Goal: Task Accomplishment & Management: Manage account settings

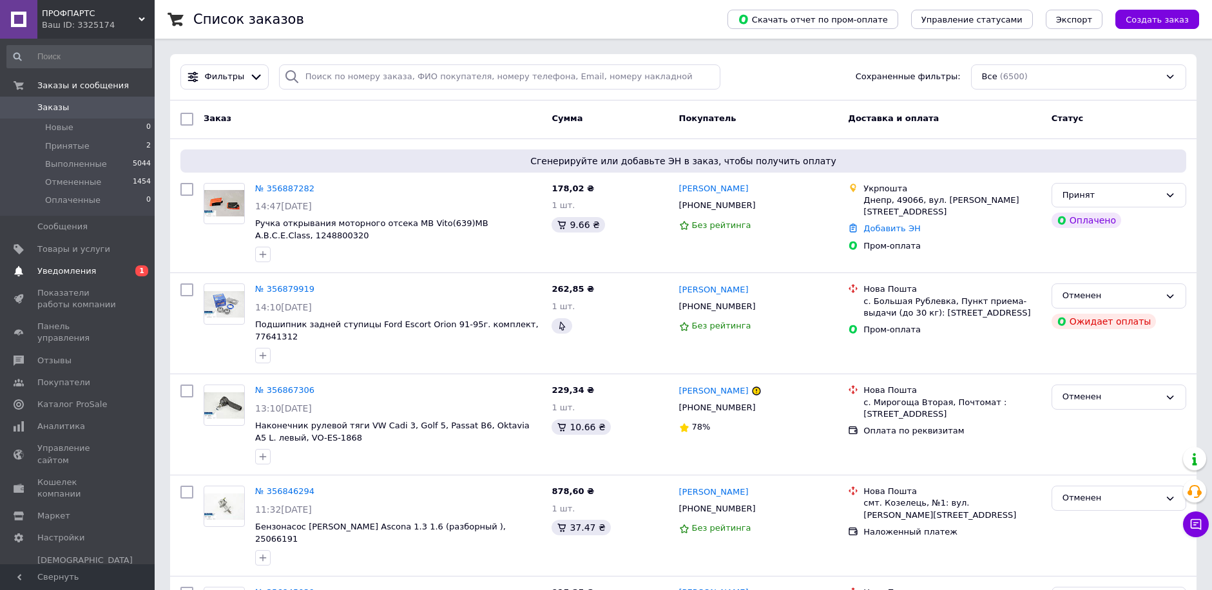
click at [72, 271] on span "Уведомления" at bounding box center [66, 271] width 59 height 12
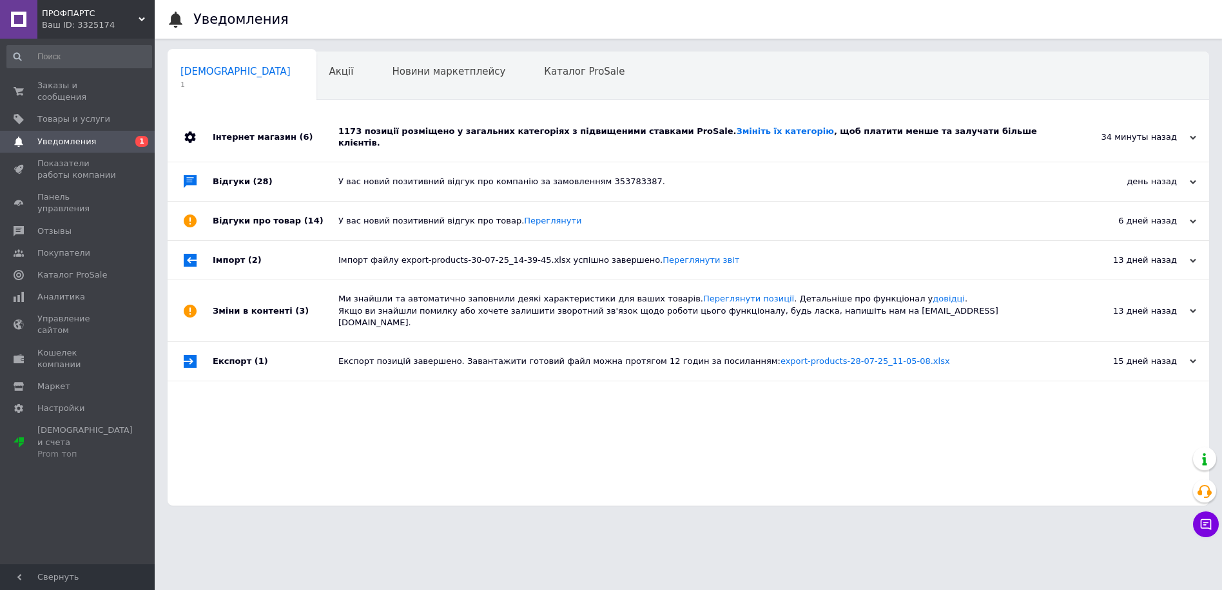
click at [519, 133] on div "1173 позиції розміщено у загальних категоріях з підвищеними ставками ProSale. З…" at bounding box center [702, 137] width 729 height 23
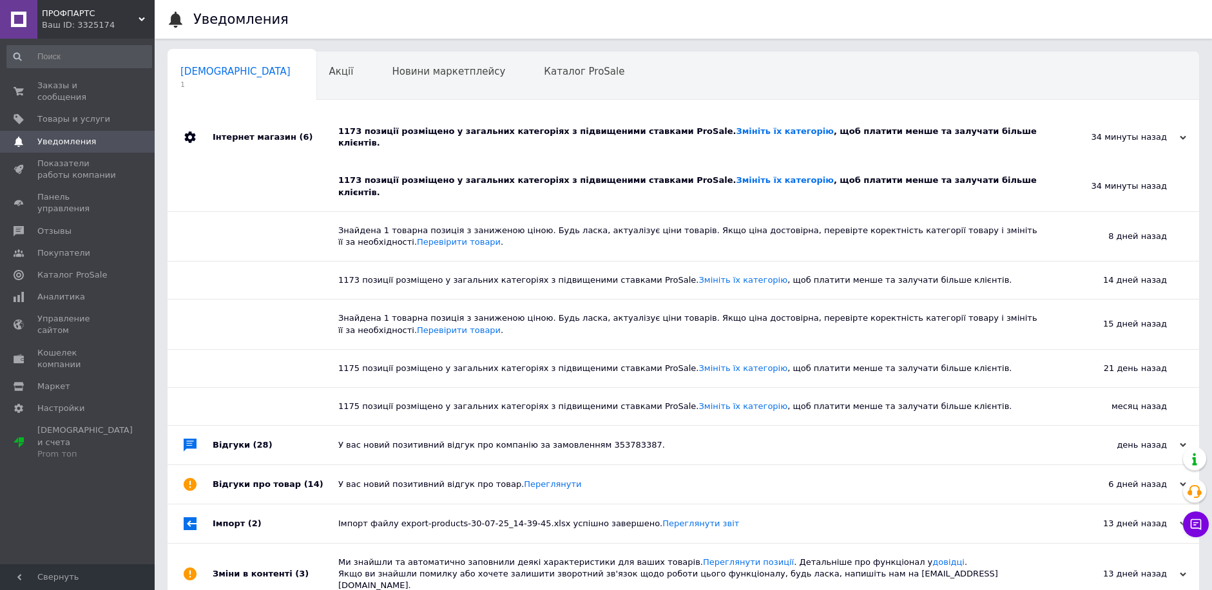
click at [44, 136] on span "Уведомления" at bounding box center [66, 142] width 59 height 12
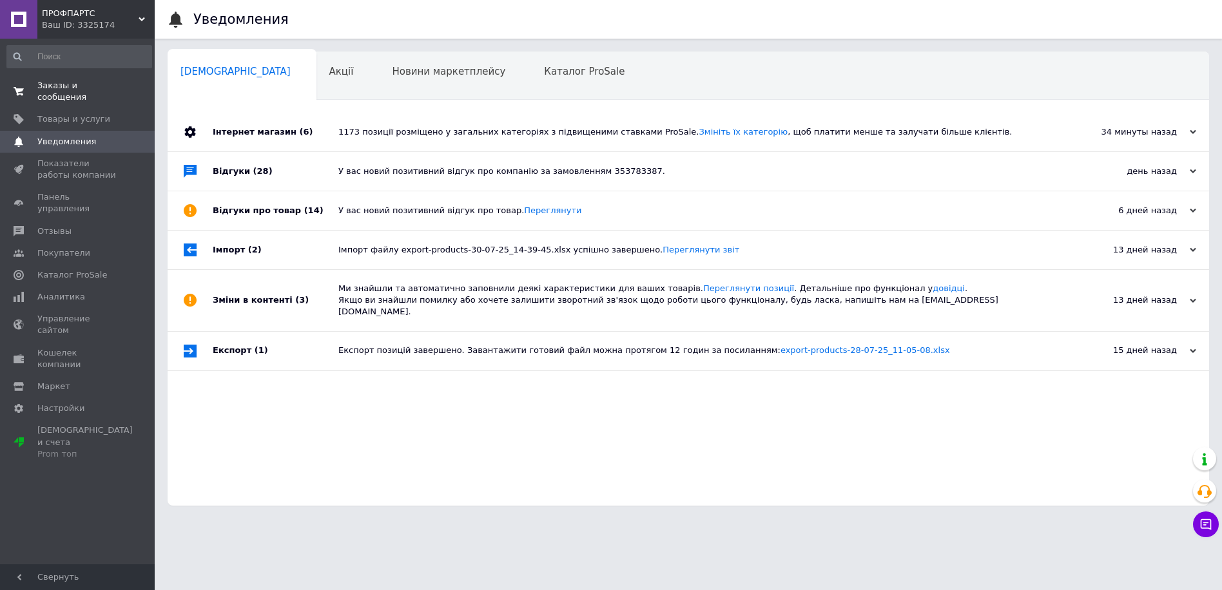
click at [54, 88] on span "Заказы и сообщения" at bounding box center [78, 91] width 82 height 23
